Goal: Task Accomplishment & Management: Use online tool/utility

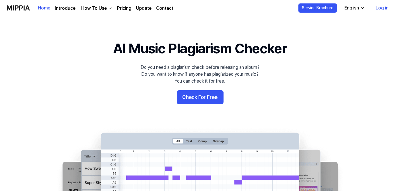
click at [192, 98] on button "Check For Free" at bounding box center [200, 97] width 47 height 14
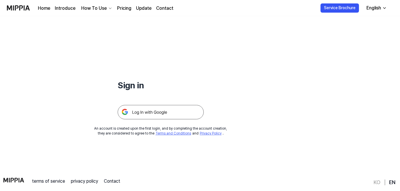
scroll to position [30, 0]
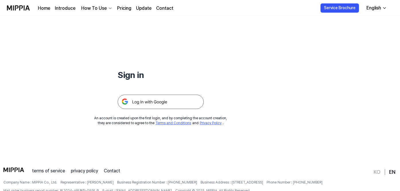
click at [151, 100] on img at bounding box center [161, 102] width 86 height 14
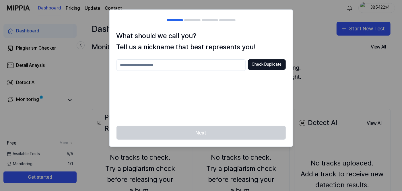
click at [149, 67] on input "text" at bounding box center [180, 64] width 129 height 11
type input "*****"
click at [260, 65] on button "Check Duplicate" at bounding box center [267, 64] width 38 height 10
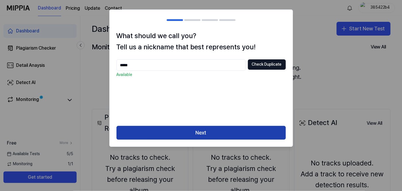
click at [205, 136] on button "Next" at bounding box center [200, 133] width 169 height 14
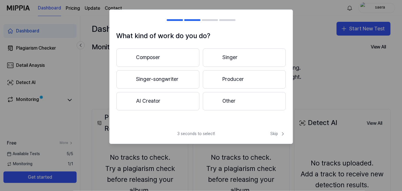
click at [235, 103] on button "Other" at bounding box center [244, 101] width 83 height 18
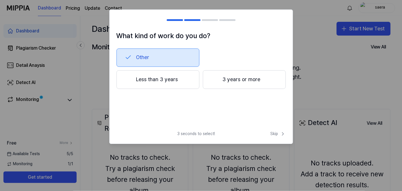
click at [215, 85] on button "3 years or more" at bounding box center [244, 79] width 83 height 19
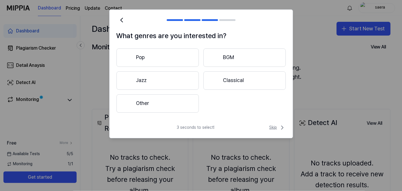
click at [277, 127] on span "Skip" at bounding box center [277, 127] width 16 height 7
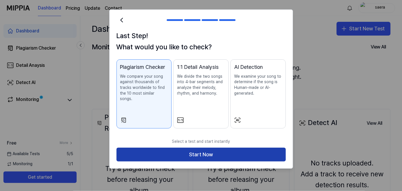
click at [222, 152] on button "Start Now" at bounding box center [200, 155] width 169 height 14
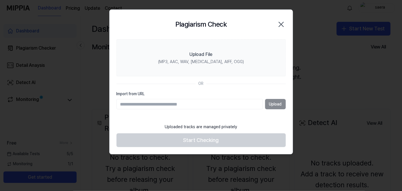
click at [282, 23] on icon "button" at bounding box center [281, 24] width 5 height 5
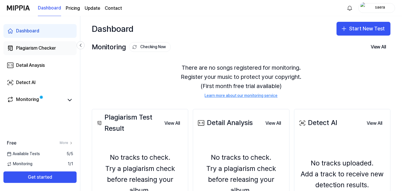
click at [24, 50] on div "Plagiarism Checker" at bounding box center [36, 48] width 40 height 7
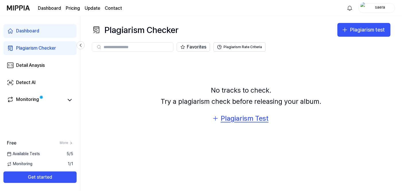
click at [233, 119] on div "Plagiarism Test" at bounding box center [245, 118] width 48 height 11
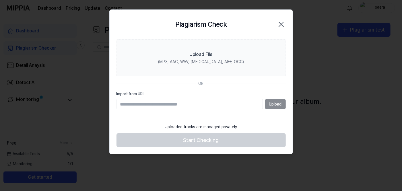
click at [142, 105] on input "Import from URL" at bounding box center [189, 104] width 146 height 10
click at [271, 105] on div "Upload" at bounding box center [200, 104] width 169 height 10
click at [272, 105] on div "Upload" at bounding box center [200, 104] width 169 height 10
click at [177, 107] on input "Import from URL" at bounding box center [189, 104] width 146 height 10
click at [151, 104] on input "Import from URL" at bounding box center [189, 104] width 146 height 10
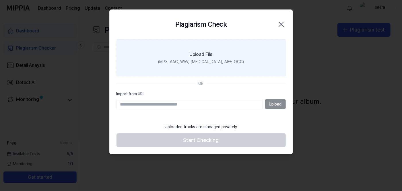
click at [135, 71] on label "Upload File (MP3, AAC, WAV, [MEDICAL_DATA], AIFF, OGG)" at bounding box center [200, 57] width 169 height 37
click at [0, 0] on input "Upload File (MP3, AAC, WAV, [MEDICAL_DATA], AIFF, OGG)" at bounding box center [0, 0] width 0 height 0
click at [156, 48] on label "Upload File (MP3, AAC, WAV, [MEDICAL_DATA], AIFF, OGG)" at bounding box center [200, 57] width 169 height 37
click at [0, 0] on input "Upload File (MP3, AAC, WAV, [MEDICAL_DATA], AIFF, OGG)" at bounding box center [0, 0] width 0 height 0
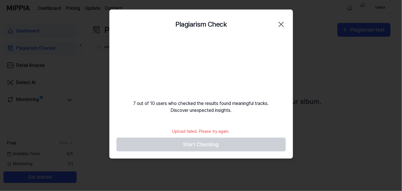
click at [284, 23] on icon "button" at bounding box center [281, 24] width 9 height 9
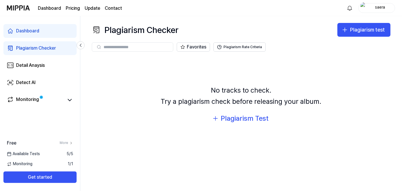
click at [223, 96] on div "No tracks to check. Try a plagiarism check before releasing your album." at bounding box center [241, 96] width 161 height 22
click at [230, 120] on div "Plagiarism Test" at bounding box center [245, 118] width 48 height 11
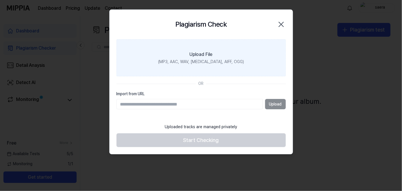
click at [191, 53] on div "Upload File" at bounding box center [201, 54] width 23 height 7
click at [0, 0] on input "Upload File (MP3, AAC, WAV, [MEDICAL_DATA], AIFF, OGG)" at bounding box center [0, 0] width 0 height 0
click at [195, 55] on div "Upload File" at bounding box center [201, 54] width 23 height 7
click at [0, 0] on input "Upload File (MP3, AAC, WAV, [MEDICAL_DATA], AIFF, OGG)" at bounding box center [0, 0] width 0 height 0
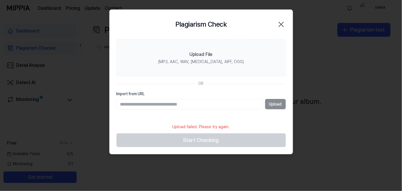
click at [285, 25] on icon "button" at bounding box center [281, 24] width 9 height 9
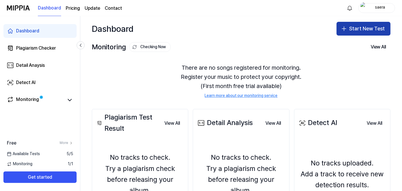
click at [352, 29] on button "Start New Test" at bounding box center [363, 29] width 54 height 14
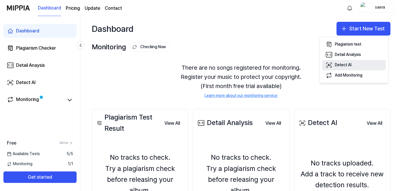
click at [349, 67] on div "Detect AI" at bounding box center [343, 65] width 17 height 6
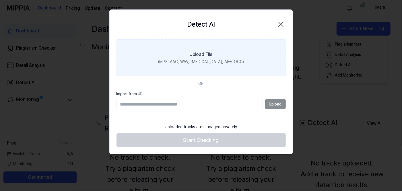
click at [182, 62] on div "(MP3, AAC, WAV, [MEDICAL_DATA], AIFF, OGG)" at bounding box center [201, 62] width 86 height 6
click at [0, 0] on input "Upload File (MP3, AAC, WAV, [MEDICAL_DATA], AIFF, OGG)" at bounding box center [0, 0] width 0 height 0
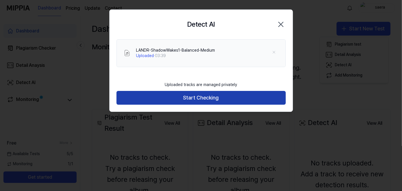
click at [170, 96] on button "Start Checking" at bounding box center [200, 98] width 169 height 14
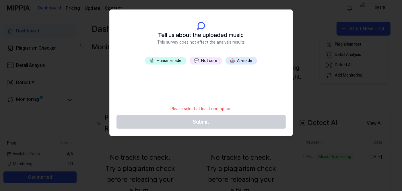
click at [206, 61] on button "💬 Not sure" at bounding box center [206, 61] width 32 height 8
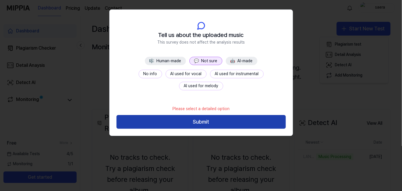
click at [194, 124] on button "Submit" at bounding box center [200, 122] width 169 height 14
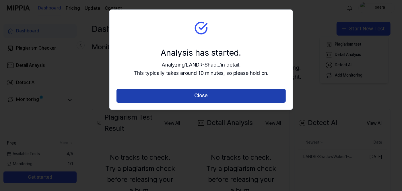
click at [203, 99] on button "Close" at bounding box center [200, 96] width 169 height 14
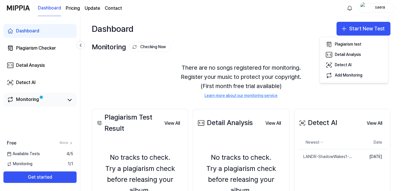
click at [22, 98] on div "Monitoring" at bounding box center [27, 100] width 23 height 8
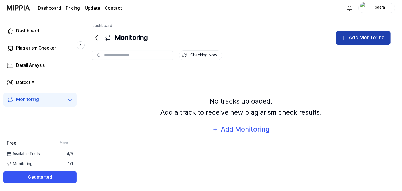
click at [351, 38] on div "Add Monitoring" at bounding box center [367, 38] width 36 height 8
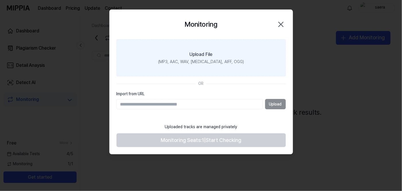
click at [189, 60] on div "(MP3, AAC, WAV, [MEDICAL_DATA], AIFF, OGG)" at bounding box center [201, 62] width 86 height 6
click at [0, 0] on input "Upload File (MP3, AAC, WAV, [MEDICAL_DATA], AIFF, OGG)" at bounding box center [0, 0] width 0 height 0
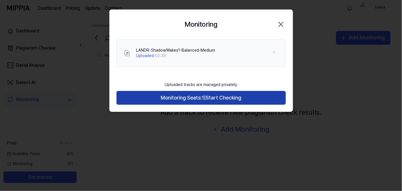
click at [253, 98] on button "Monitoring Seats: 1 | Start Checking" at bounding box center [200, 98] width 169 height 14
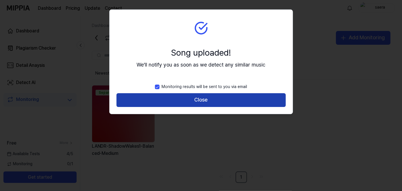
click at [218, 100] on button "Close" at bounding box center [200, 100] width 169 height 14
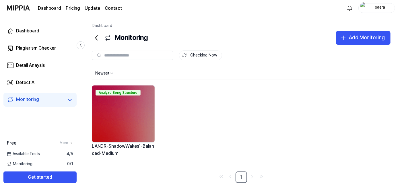
click at [121, 110] on img at bounding box center [123, 113] width 63 height 57
